Goal: Information Seeking & Learning: Learn about a topic

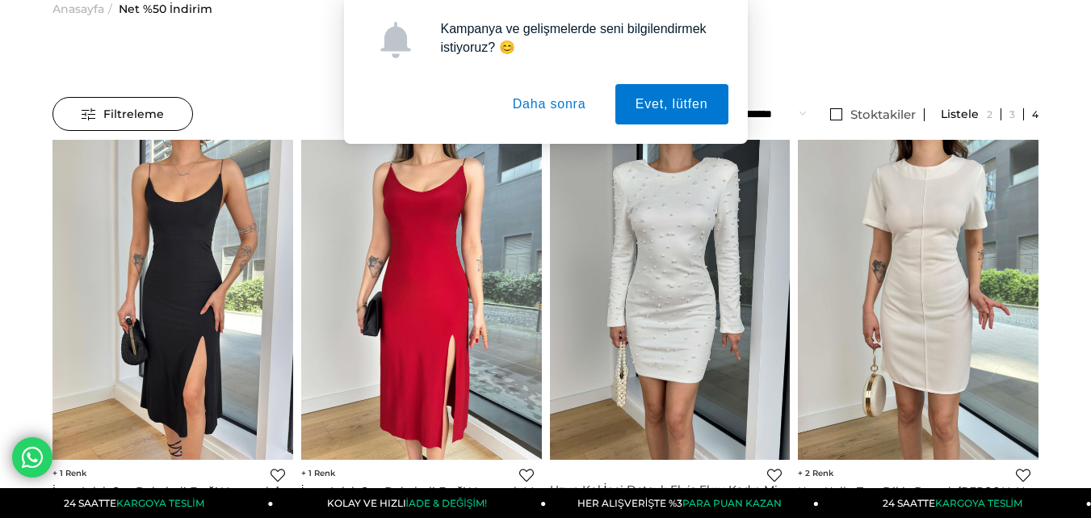
click at [572, 94] on button "Daha sonra" at bounding box center [550, 104] width 114 height 40
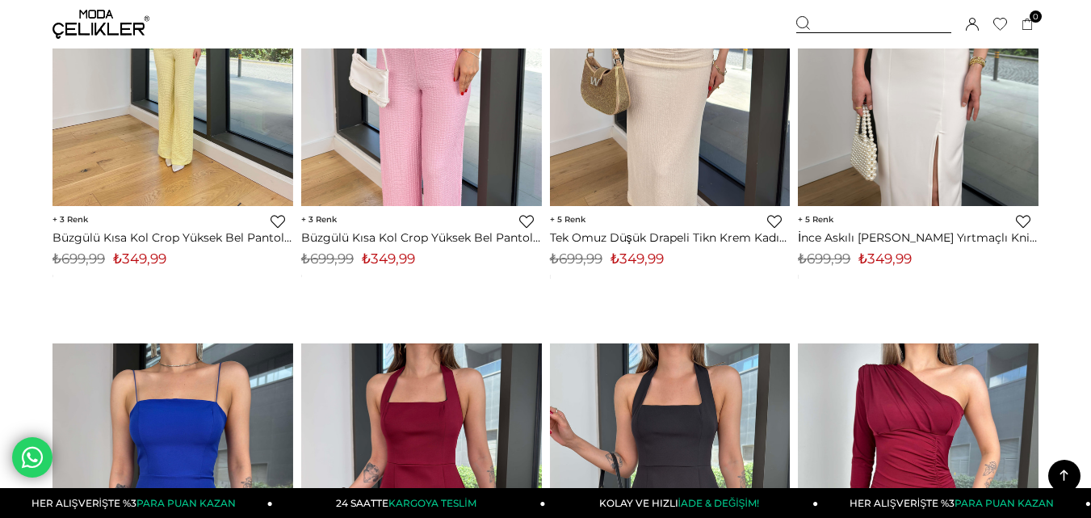
scroll to position [7994, 0]
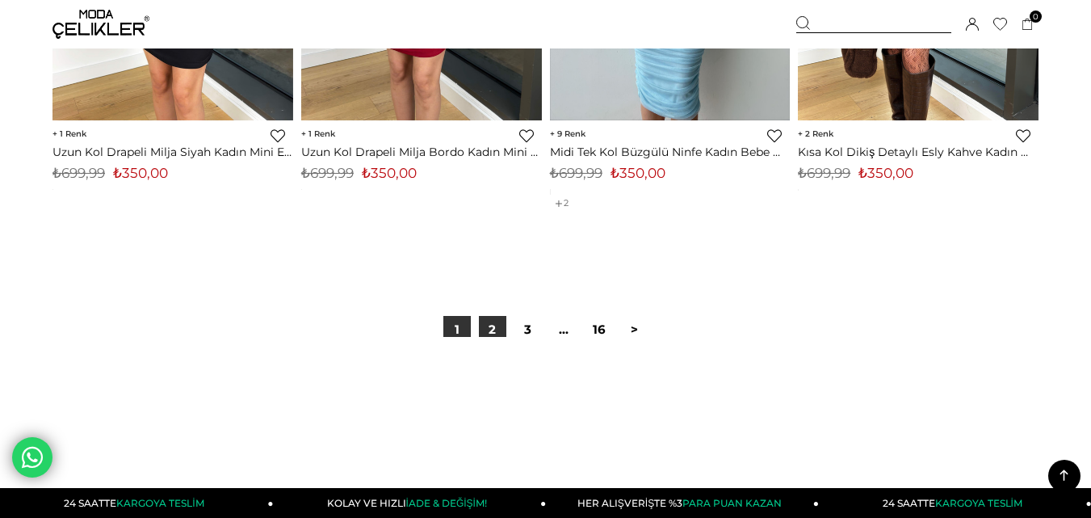
click at [495, 329] on link "2" at bounding box center [492, 329] width 27 height 27
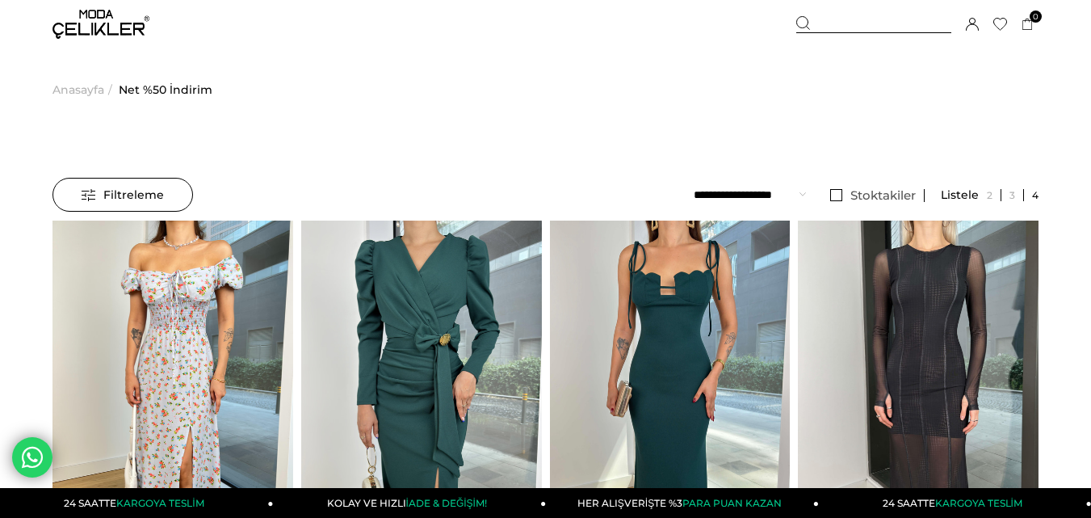
click at [146, 190] on span "Filtreleme" at bounding box center [123, 194] width 82 height 32
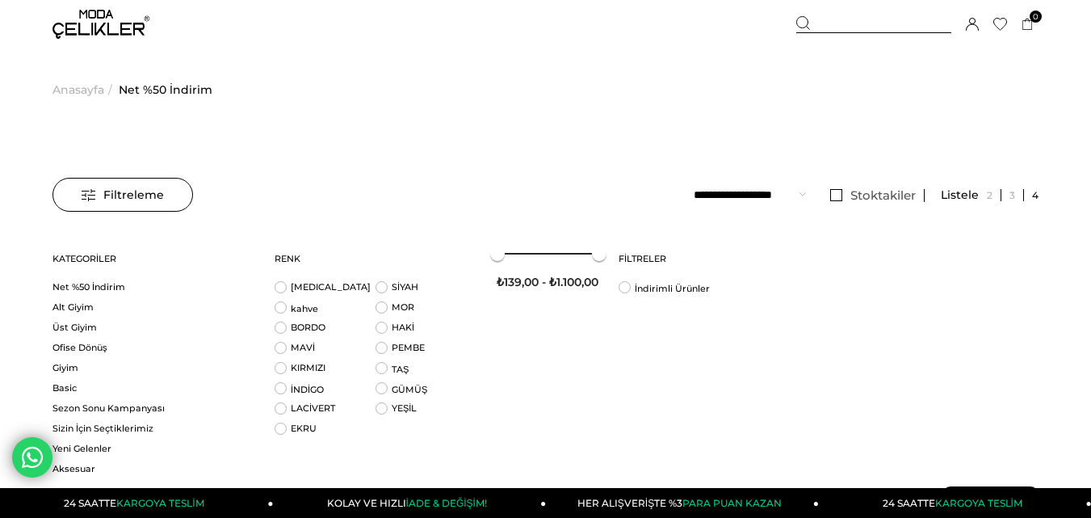
click at [72, 77] on span "Anasayfa" at bounding box center [78, 89] width 52 height 82
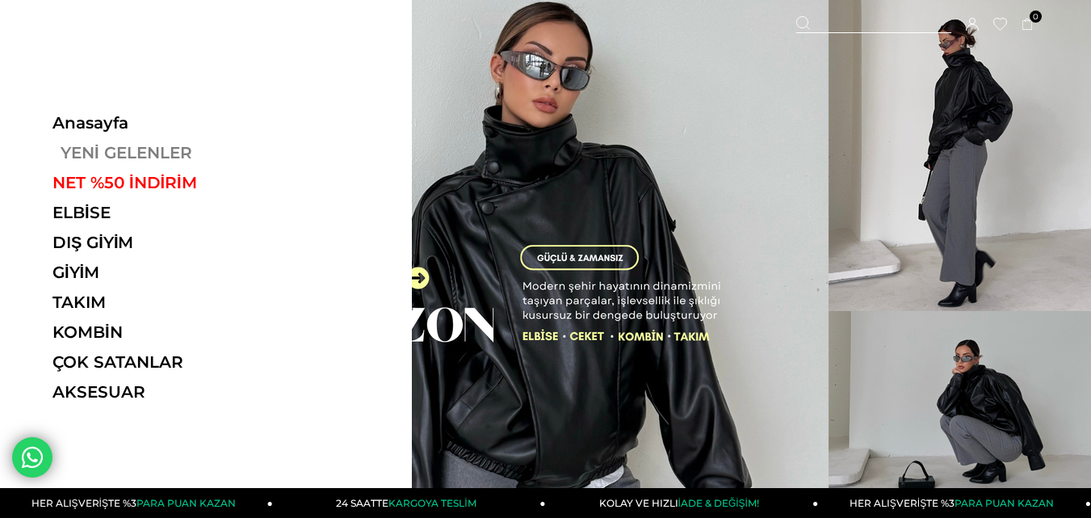
click at [83, 156] on link "YENİ GELENLER" at bounding box center [163, 152] width 222 height 19
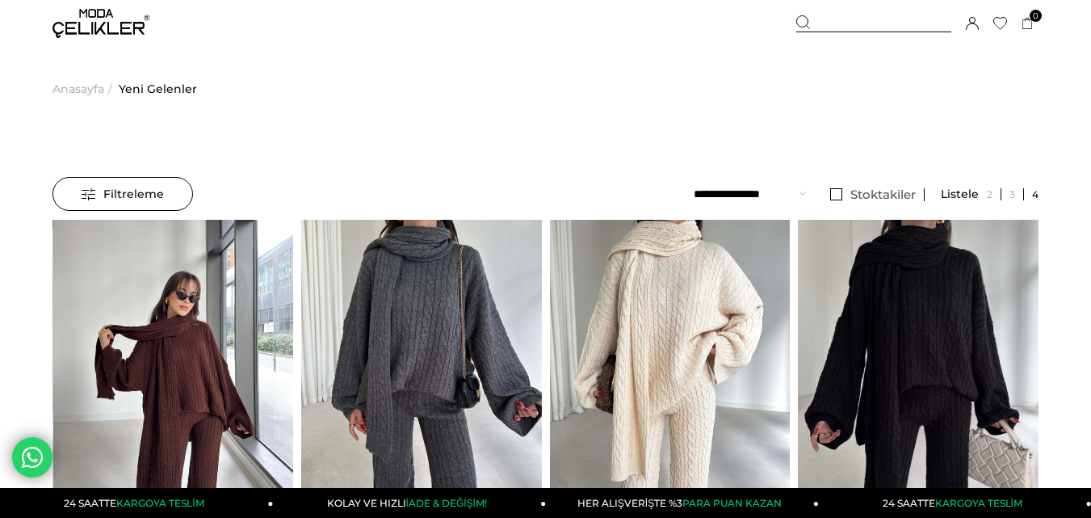
scroll to position [161, 0]
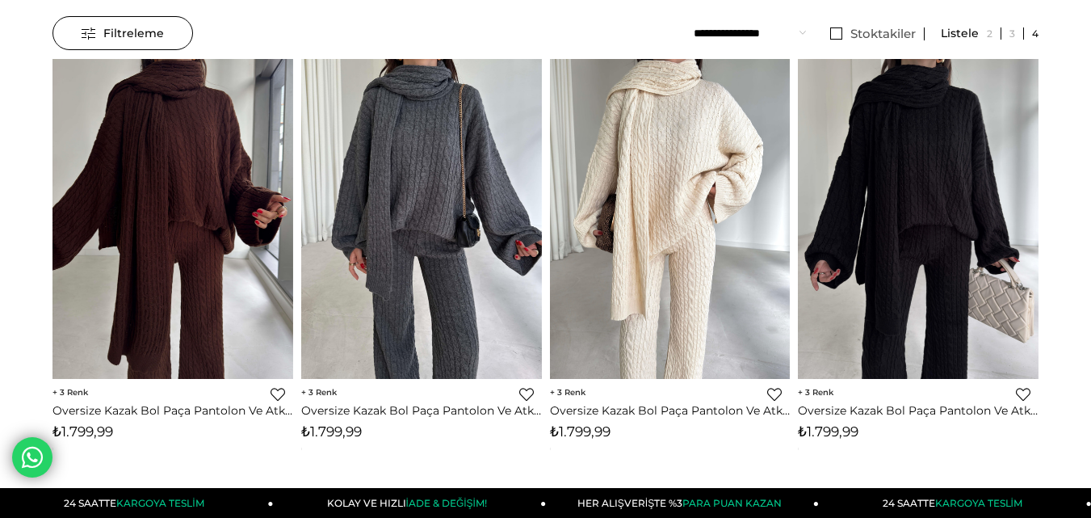
click at [742, 34] on select "**********" at bounding box center [750, 33] width 112 height 34
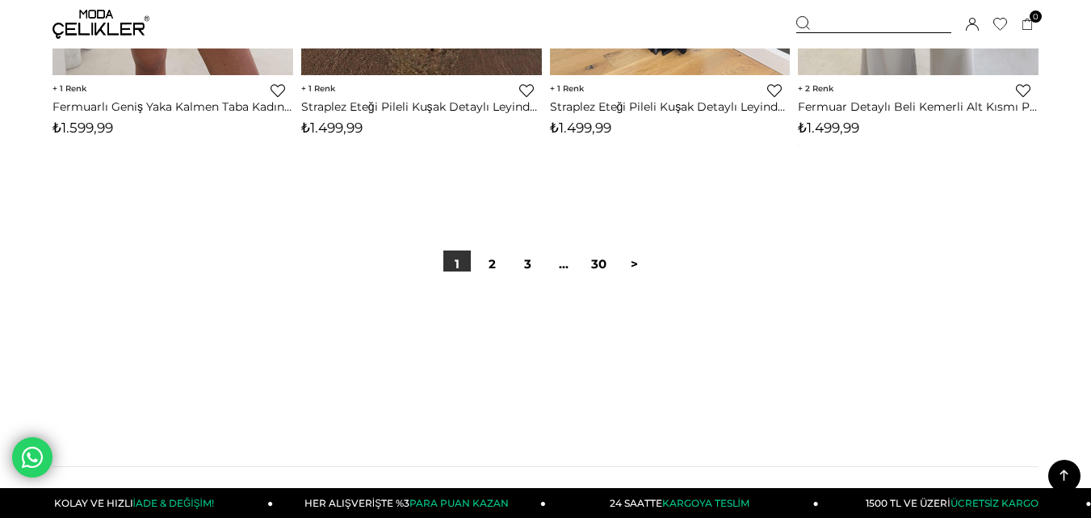
scroll to position [9124, 0]
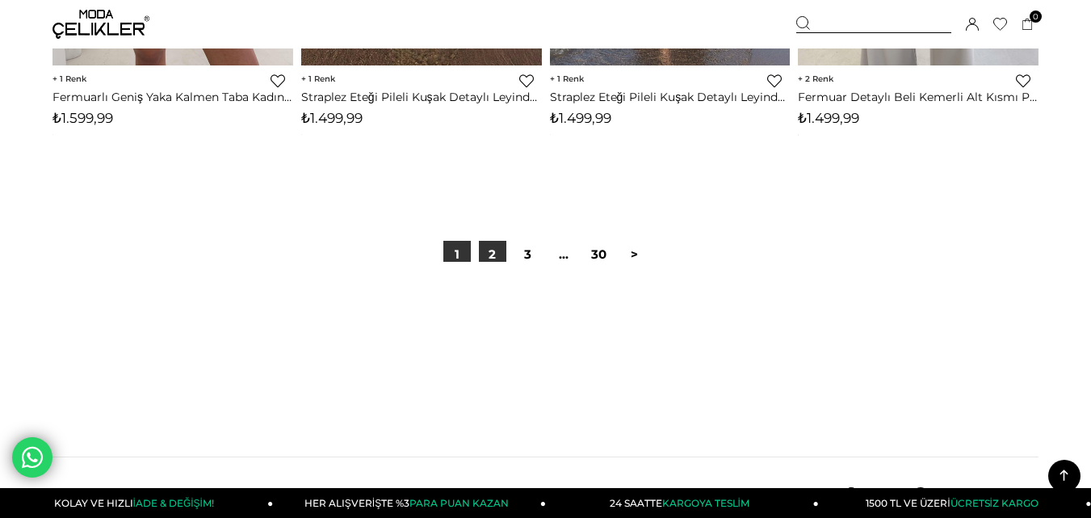
click at [495, 248] on link "2" at bounding box center [492, 254] width 27 height 27
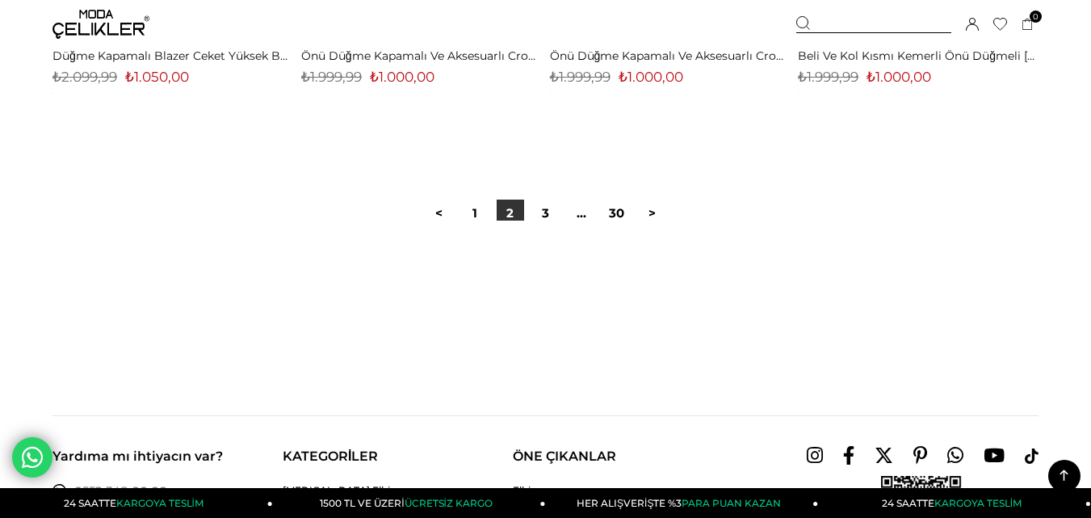
scroll to position [9205, 0]
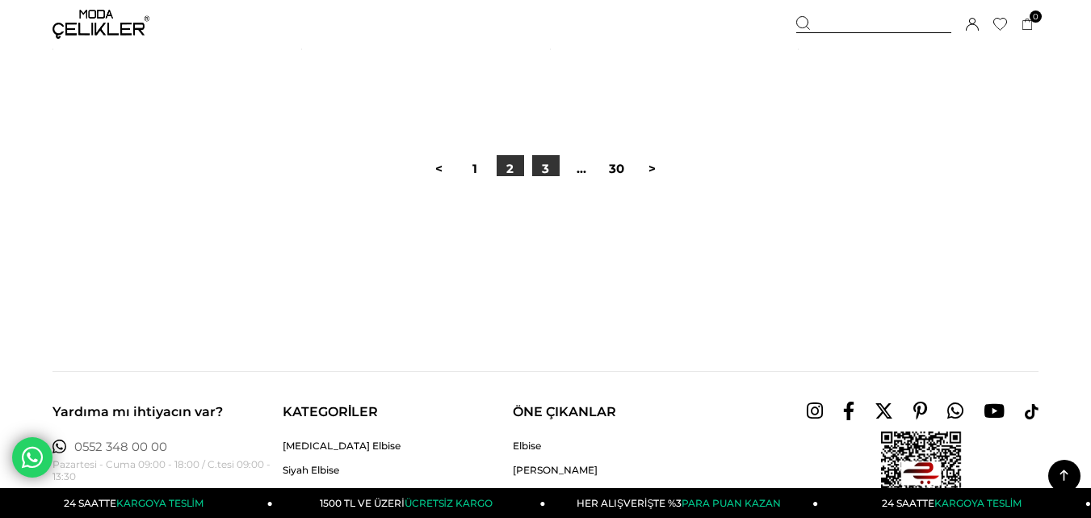
click at [544, 173] on link "3" at bounding box center [545, 168] width 27 height 27
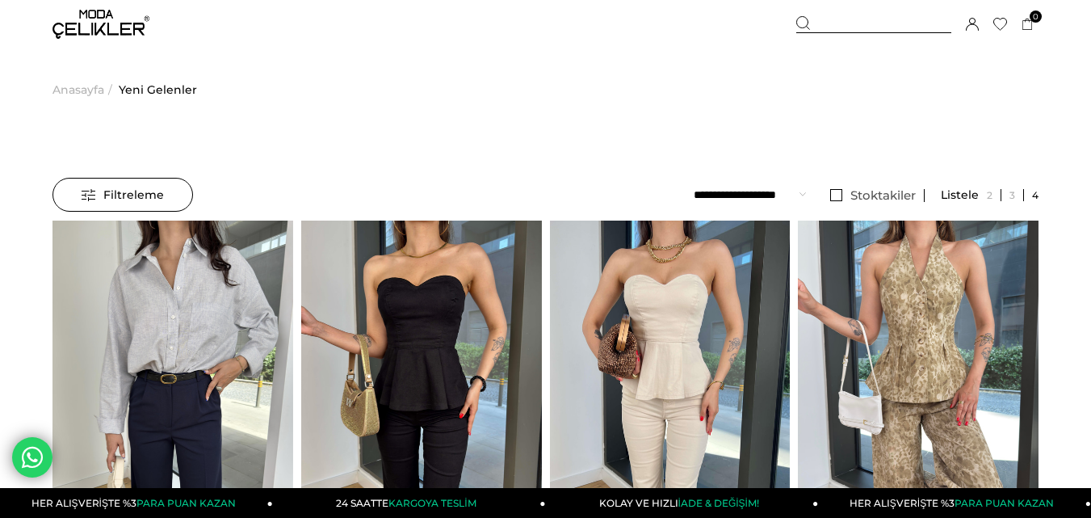
click at [99, 187] on span "Filtreleme" at bounding box center [123, 194] width 82 height 32
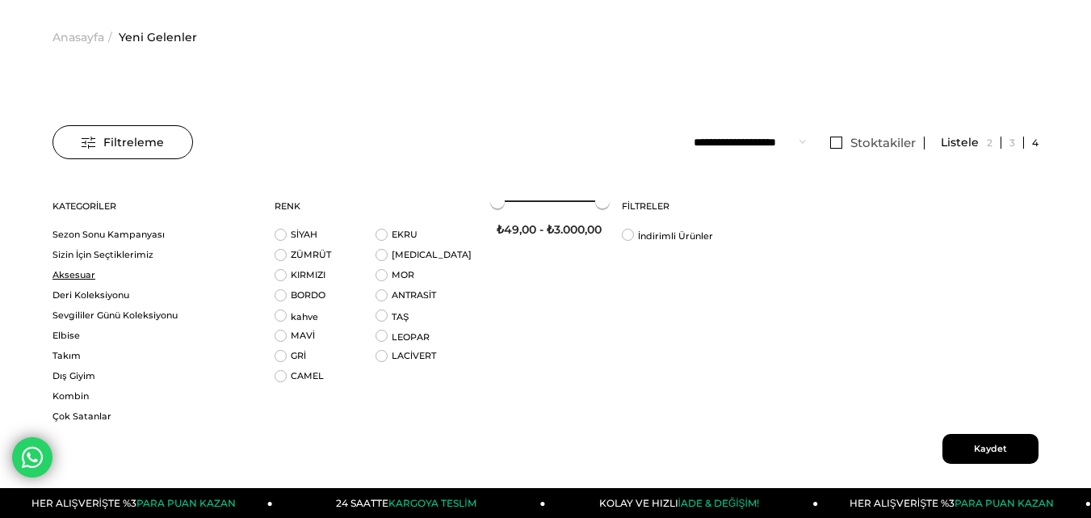
scroll to position [81, 0]
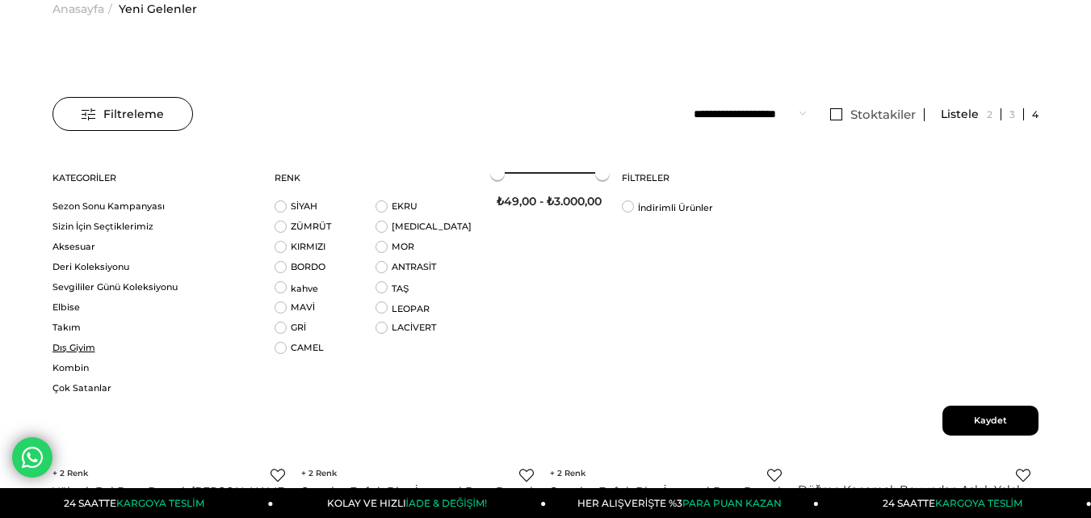
click at [90, 349] on link "Dış Giyim" at bounding box center [153, 348] width 202 height 12
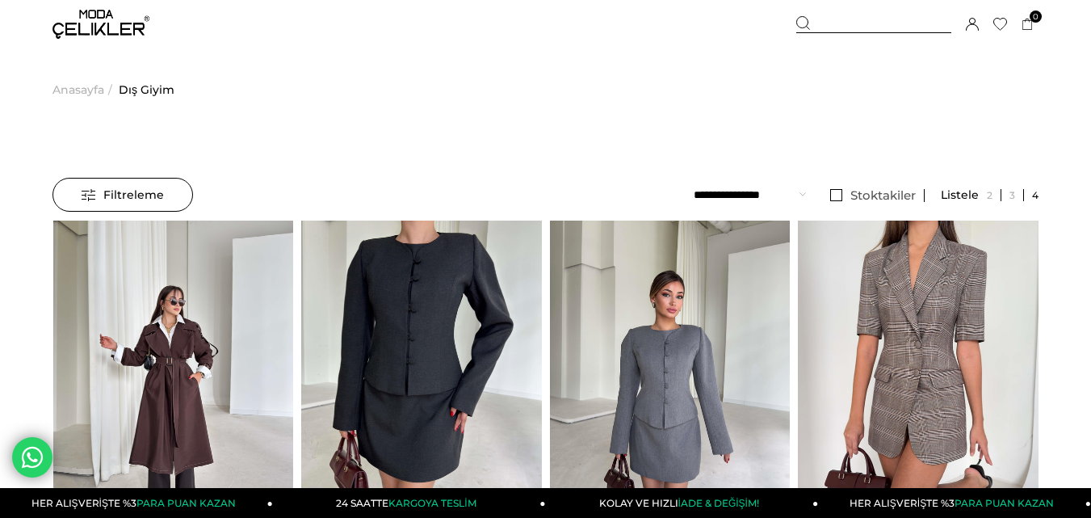
click at [124, 195] on span "Filtreleme" at bounding box center [123, 194] width 82 height 32
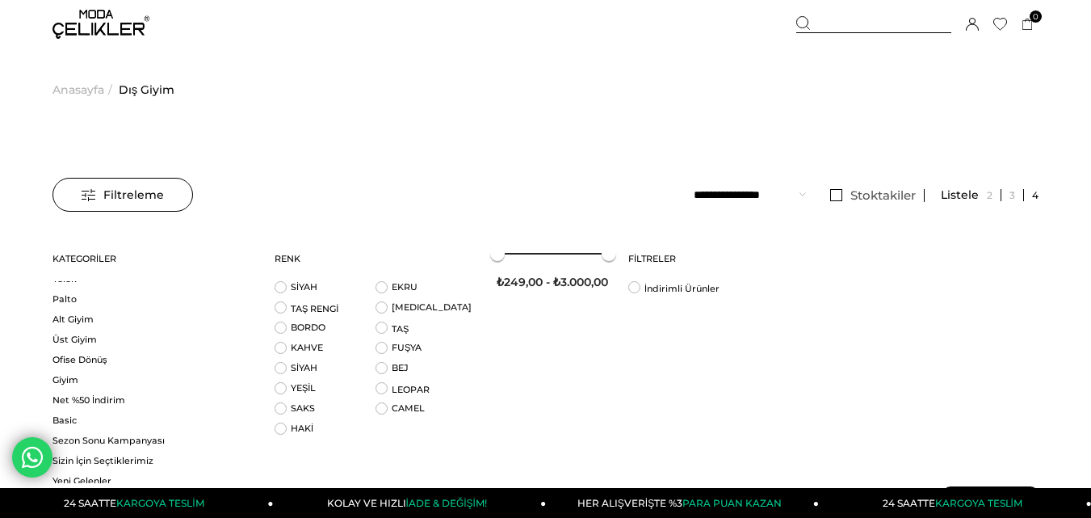
scroll to position [161, 0]
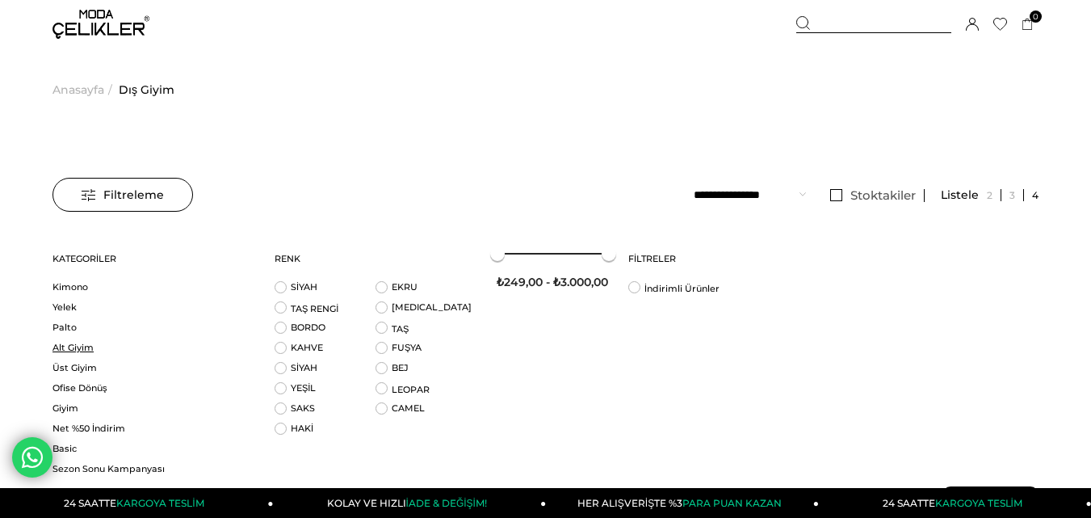
click at [71, 346] on link "Alt Giyim" at bounding box center [153, 348] width 202 height 12
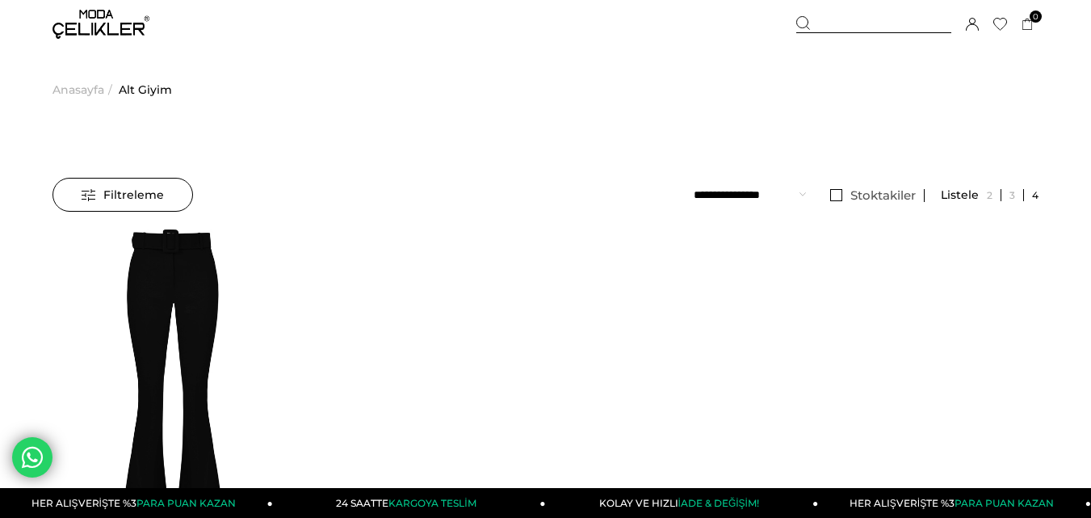
click at [99, 199] on span "Filtreleme" at bounding box center [123, 194] width 82 height 32
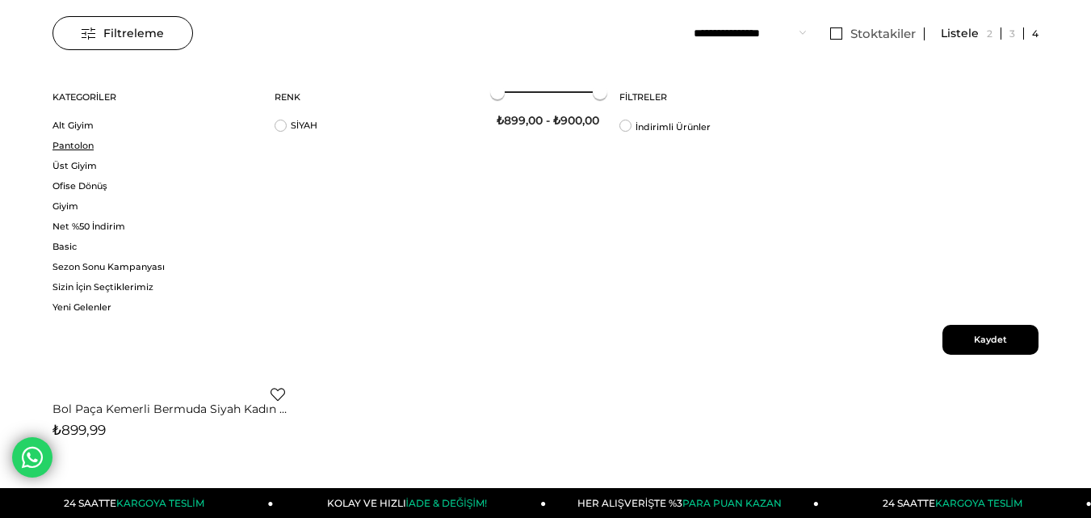
click at [133, 141] on link "Pantolon" at bounding box center [153, 146] width 202 height 12
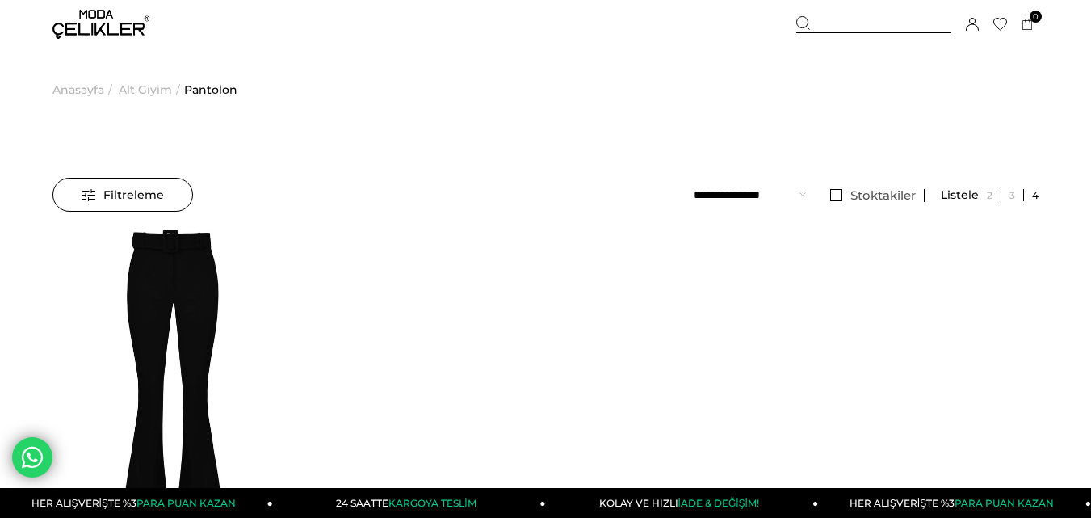
click at [108, 207] on span "Filtreleme" at bounding box center [123, 194] width 82 height 32
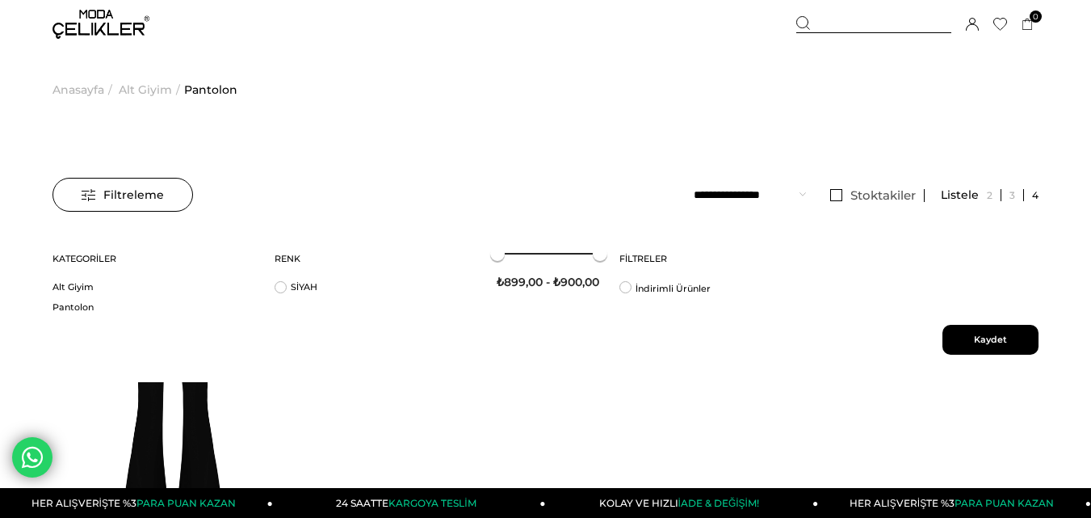
click at [203, 385] on img at bounding box center [172, 380] width 241 height 360
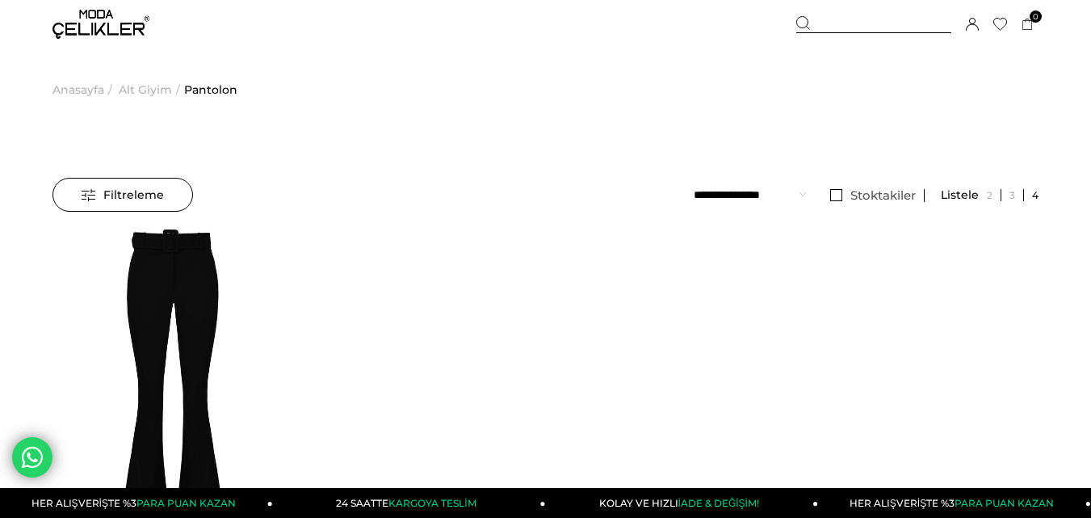
click at [91, 107] on div "Kaydettigim Filtreyi Kullan Filtreleme Filtreleme Sıralama Filtreleme Stoktakil…" at bounding box center [545, 383] width 986 height 577
click at [86, 92] on span "Anasayfa" at bounding box center [78, 89] width 52 height 82
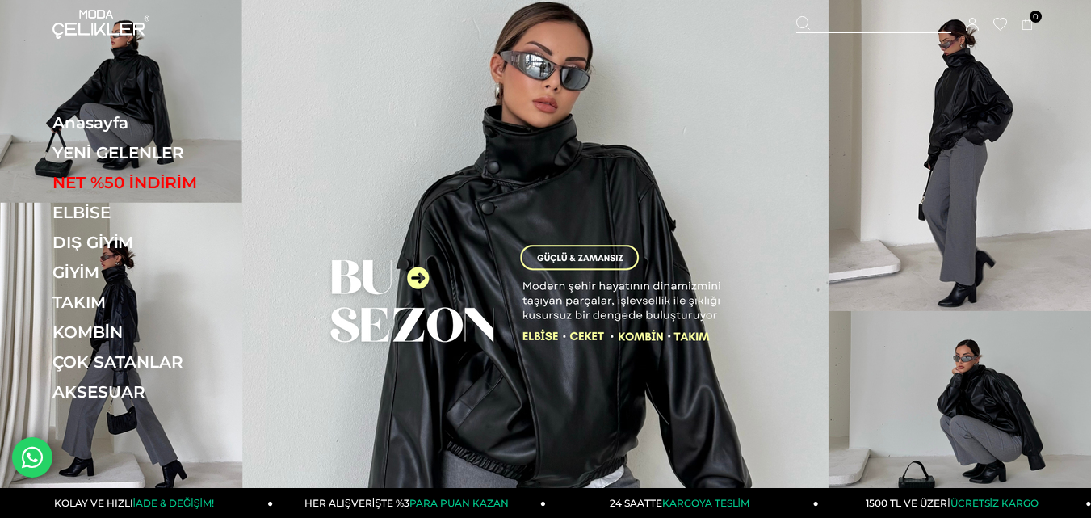
click at [610, 148] on img at bounding box center [545, 255] width 1091 height 511
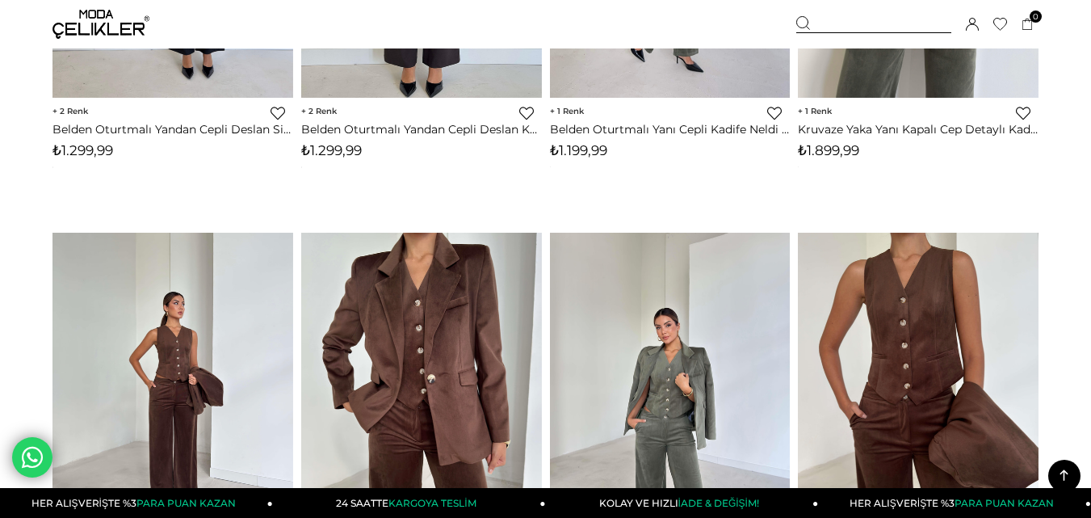
scroll to position [8639, 0]
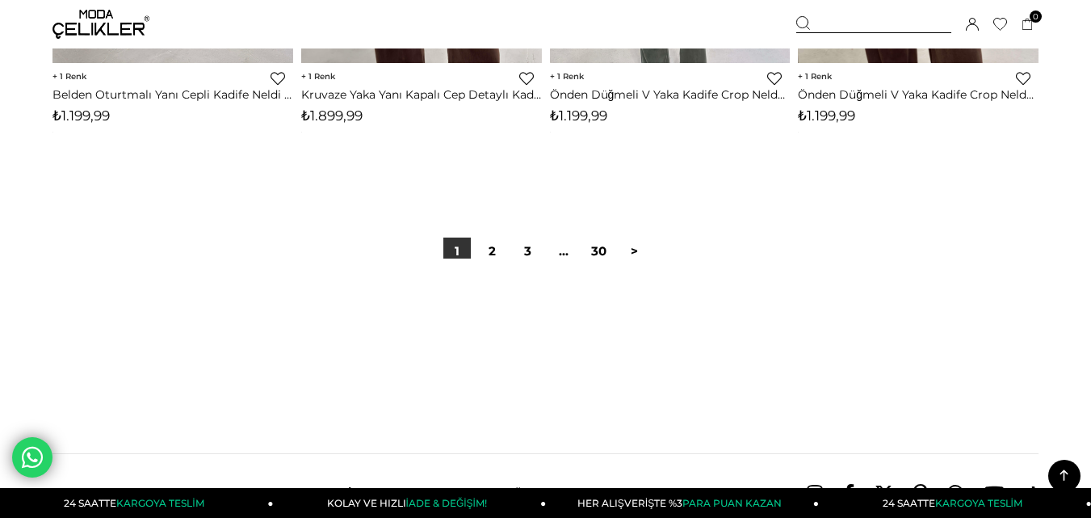
click at [485, 245] on link "2" at bounding box center [492, 250] width 27 height 27
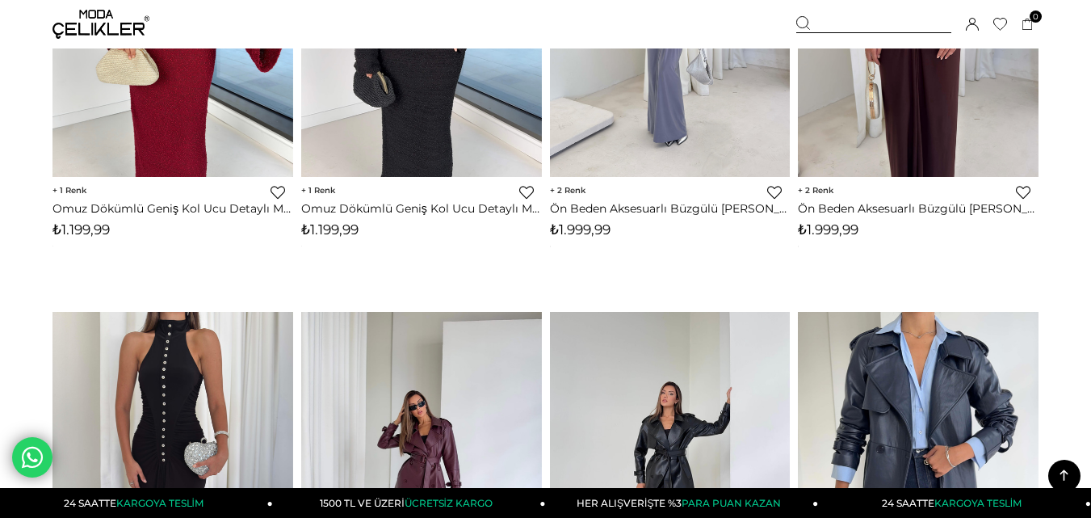
scroll to position [6056, 0]
